Goal: Information Seeking & Learning: Check status

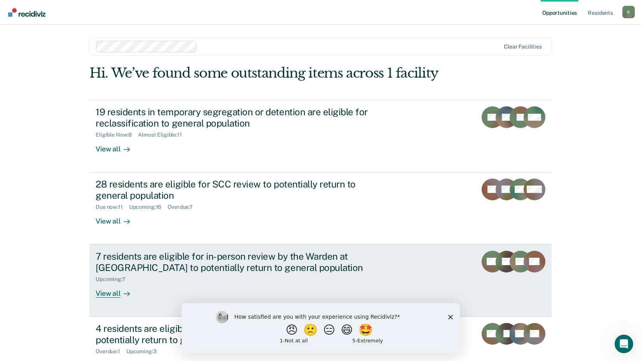
scroll to position [28, 0]
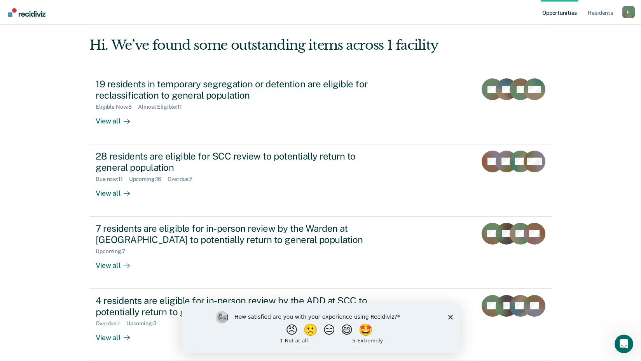
click at [449, 316] on polygon "Close survey" at bounding box center [450, 317] width 5 height 5
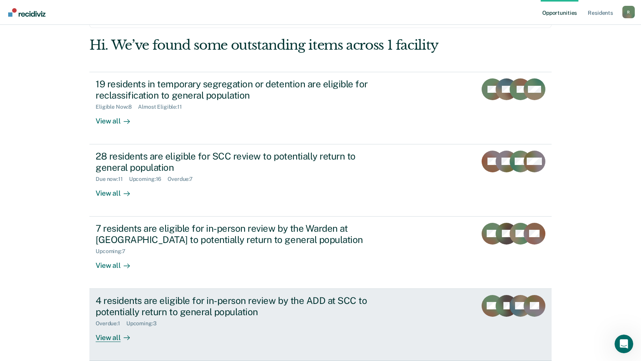
click at [192, 308] on div "4 residents are eligible for in-person review by the ADD at SCC to potentially …" at bounding box center [232, 306] width 273 height 23
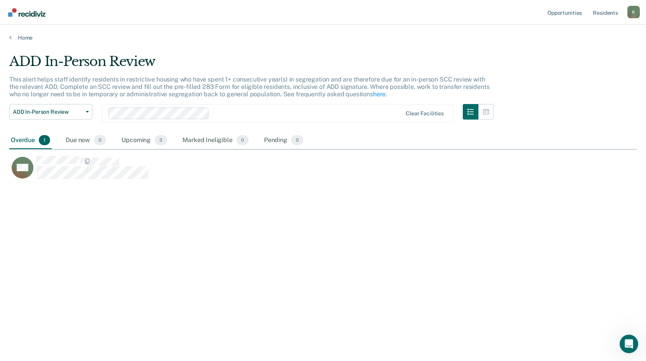
scroll to position [244, 622]
click at [141, 138] on div "Upcoming 3" at bounding box center [144, 140] width 49 height 17
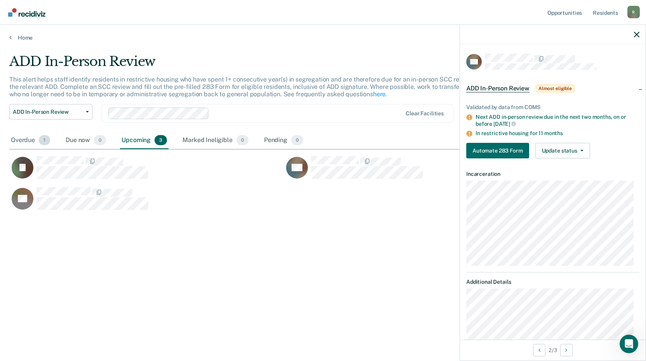
click at [27, 140] on div "Overdue 1" at bounding box center [30, 140] width 42 height 17
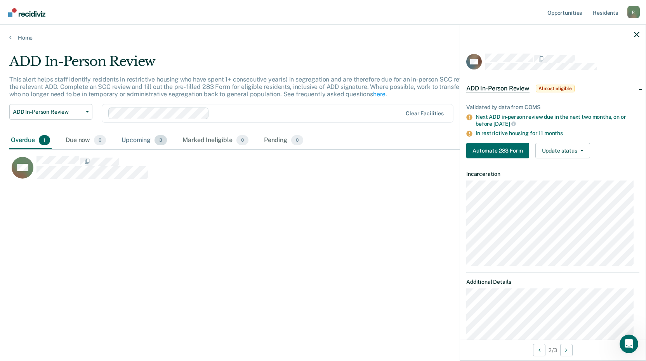
click at [140, 141] on div "Upcoming 3" at bounding box center [144, 140] width 49 height 17
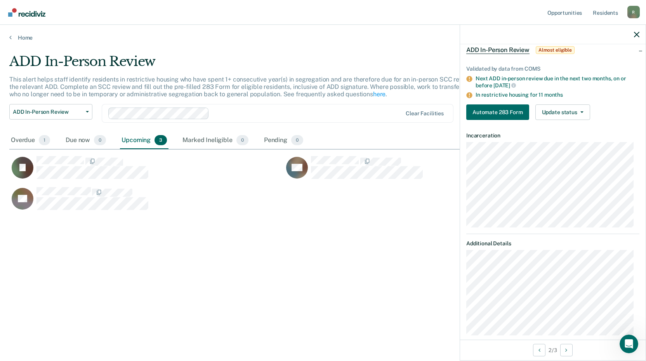
scroll to position [39, 0]
